Goal: Information Seeking & Learning: Learn about a topic

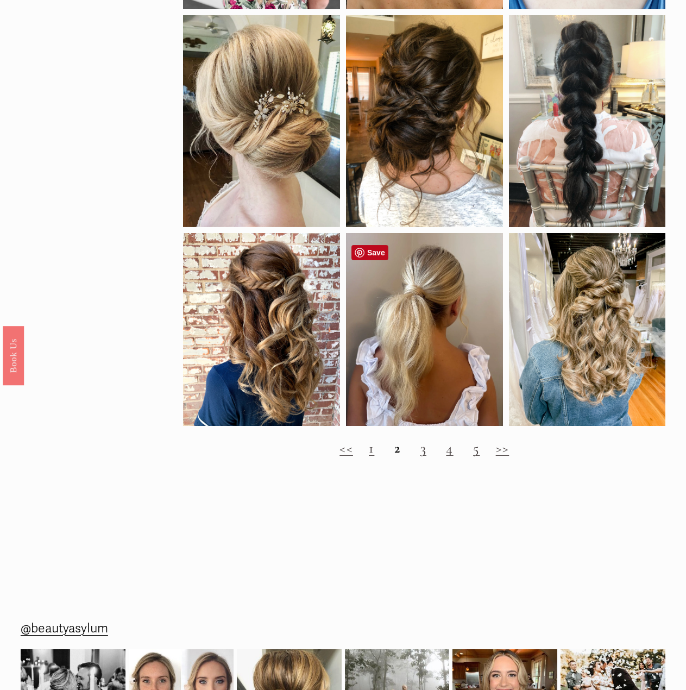
scroll to position [760, 0]
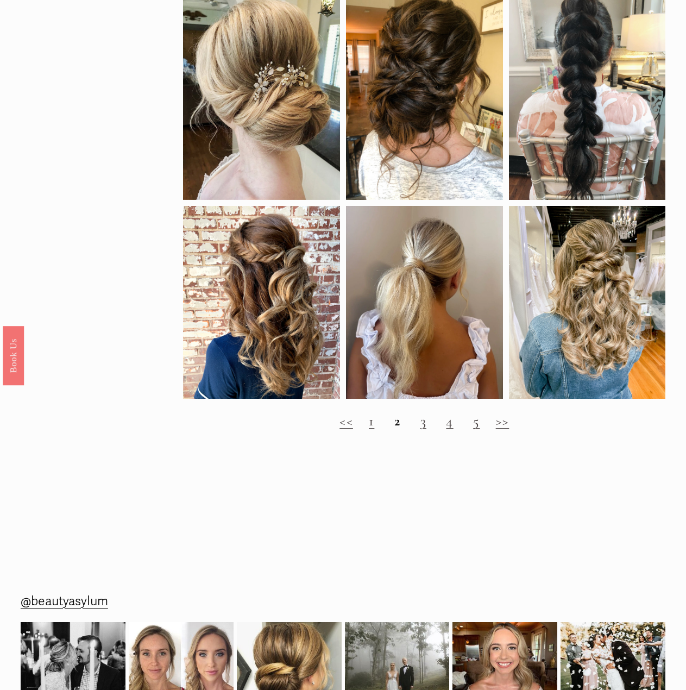
click at [423, 429] on link "3" at bounding box center [423, 420] width 6 height 17
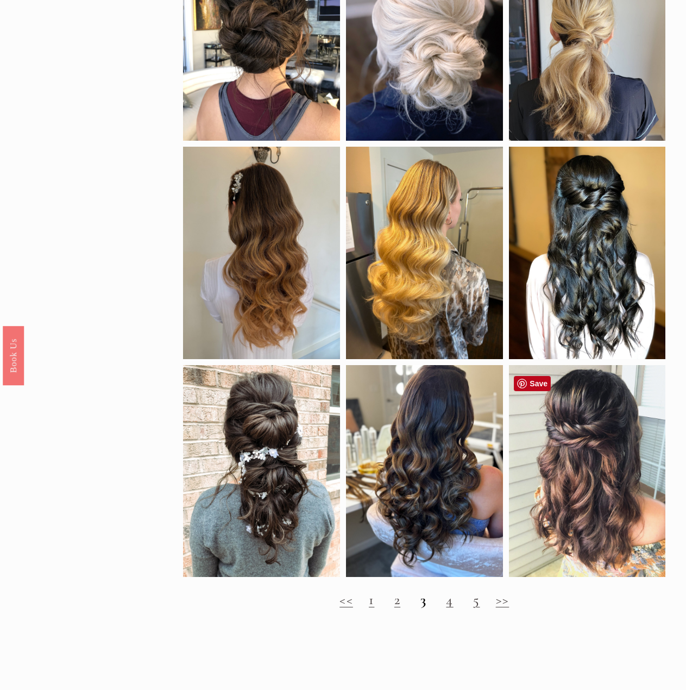
scroll to position [543, 0]
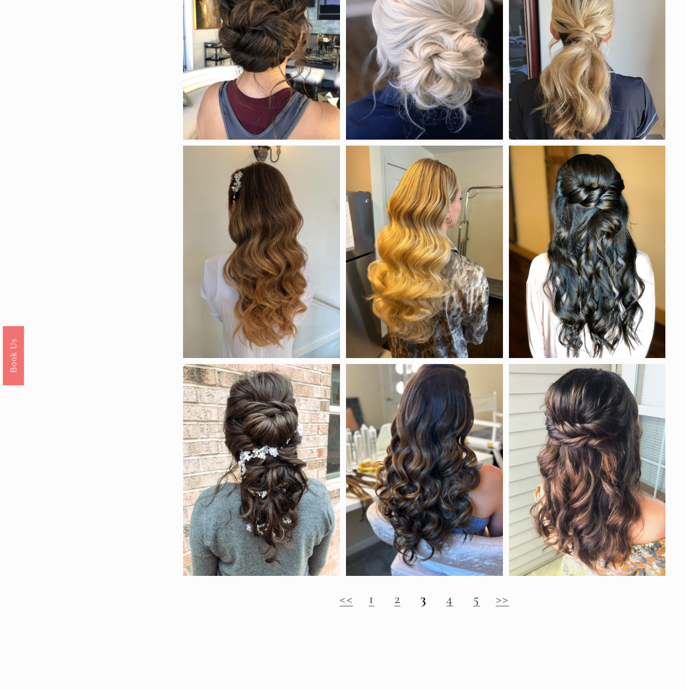
click at [453, 607] on link "4" at bounding box center [449, 598] width 7 height 17
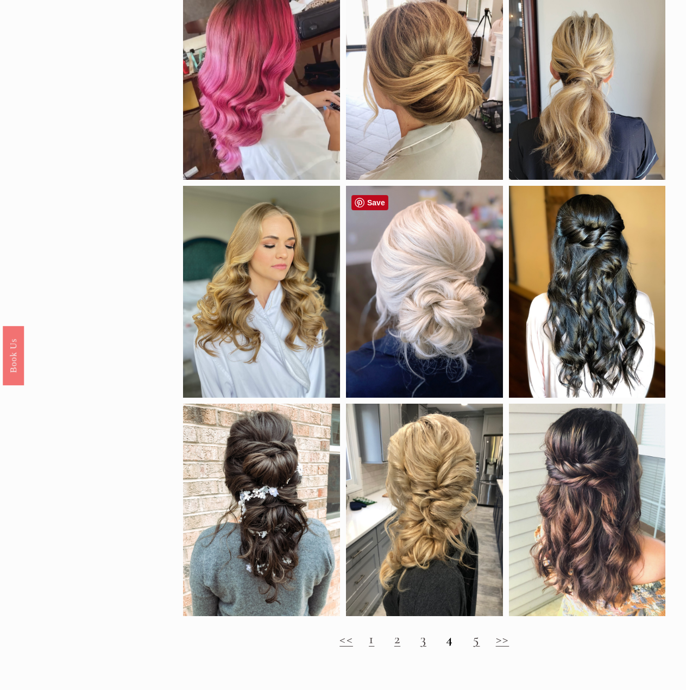
scroll to position [652, 0]
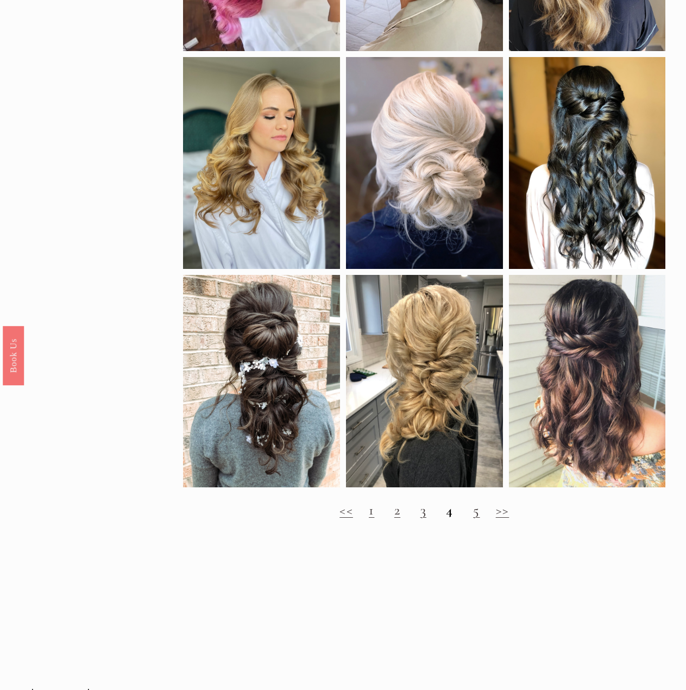
click at [475, 518] on link "5" at bounding box center [476, 509] width 7 height 17
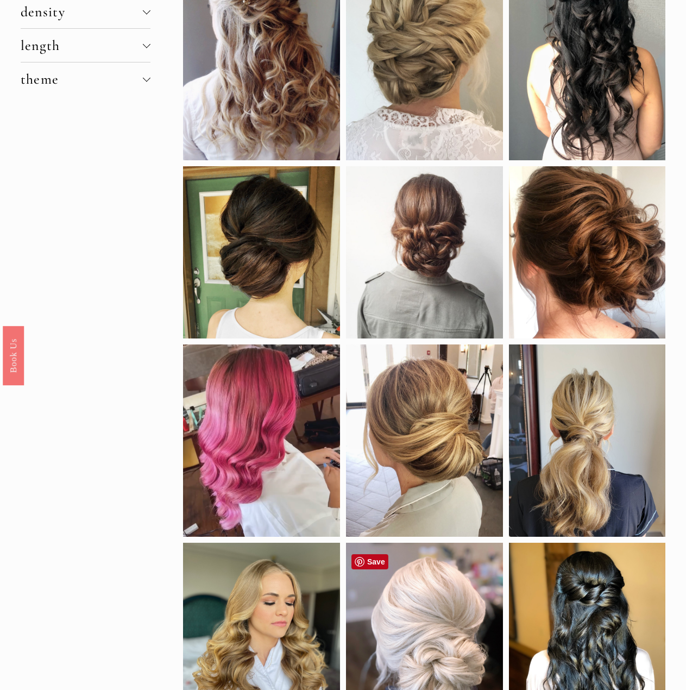
scroll to position [163, 0]
